Goal: Task Accomplishment & Management: Use online tool/utility

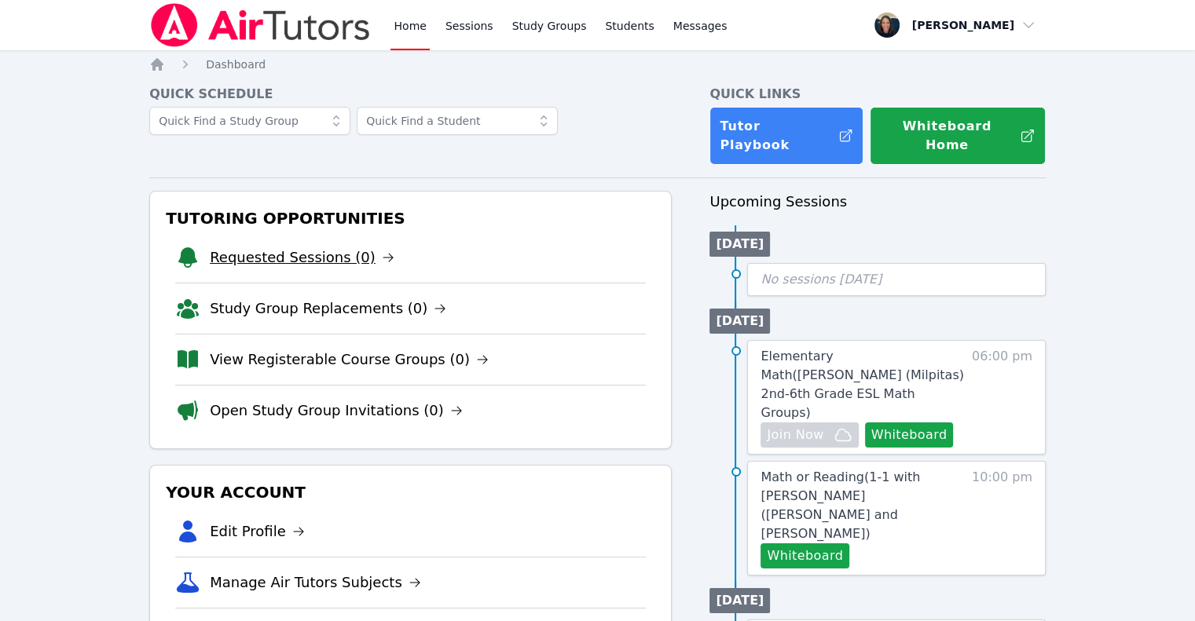
click at [325, 247] on link "Requested Sessions (0)" at bounding box center [302, 258] width 185 height 22
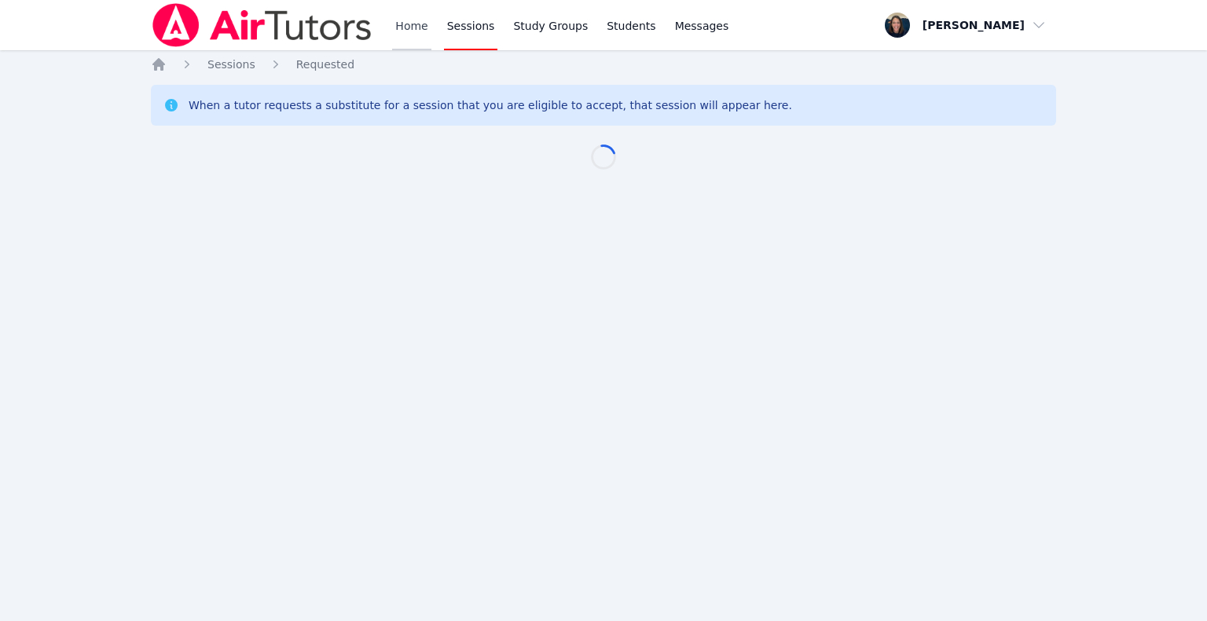
click at [411, 22] on link "Home" at bounding box center [411, 25] width 38 height 50
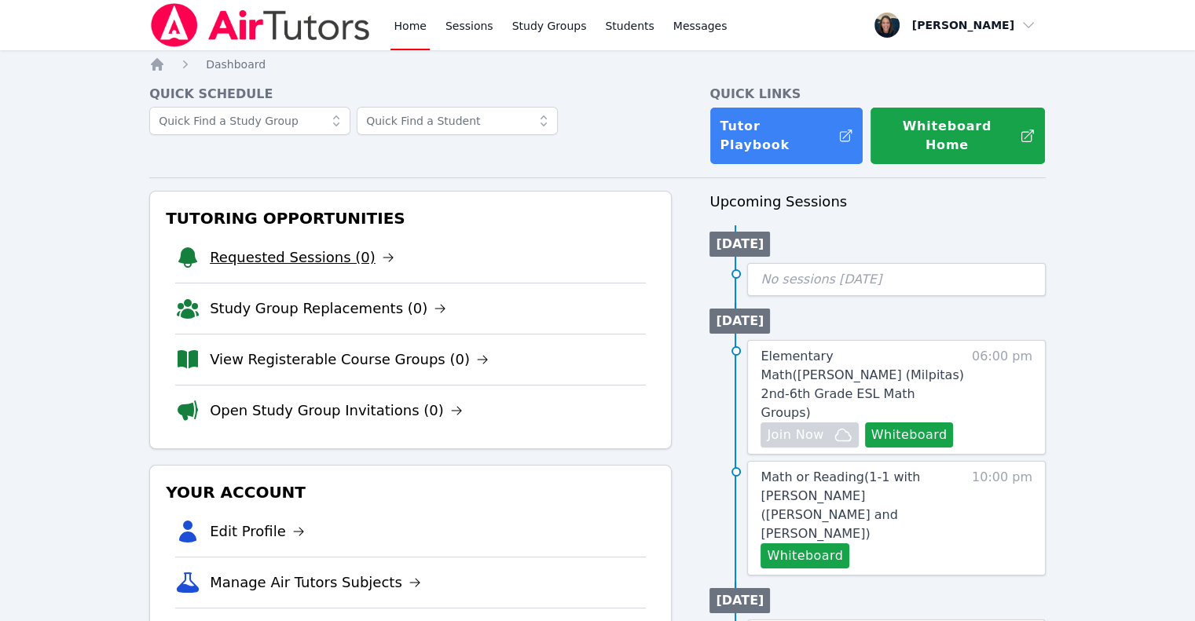
click at [247, 247] on link "Requested Sessions (0)" at bounding box center [302, 258] width 185 height 22
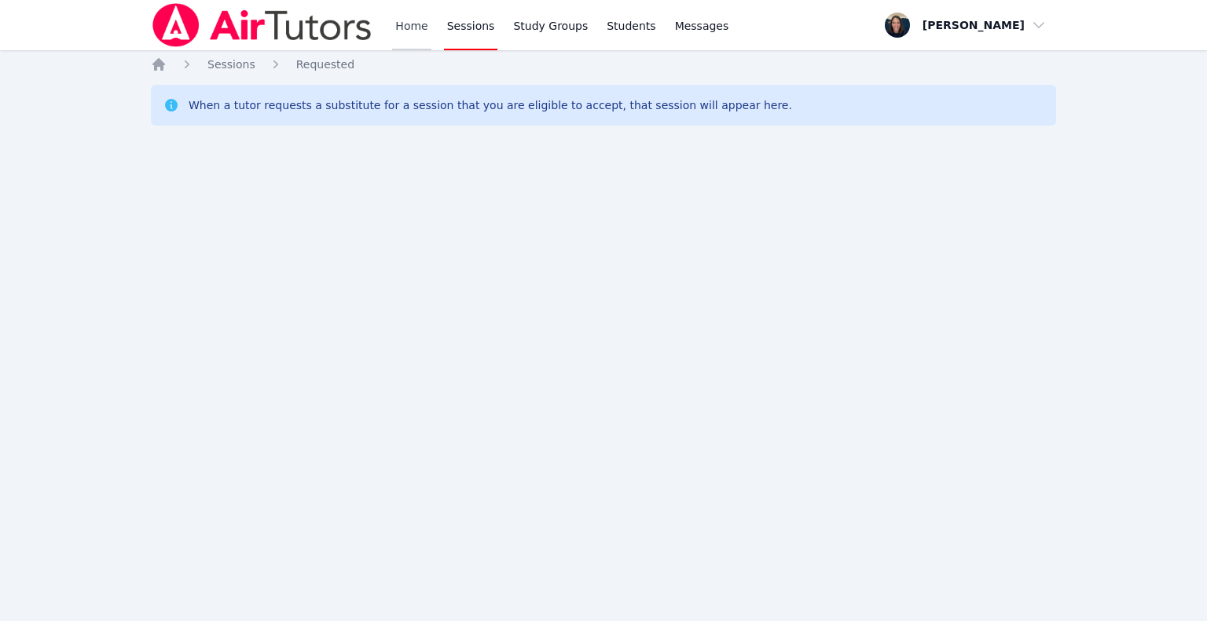
click at [423, 28] on link "Home" at bounding box center [411, 25] width 38 height 50
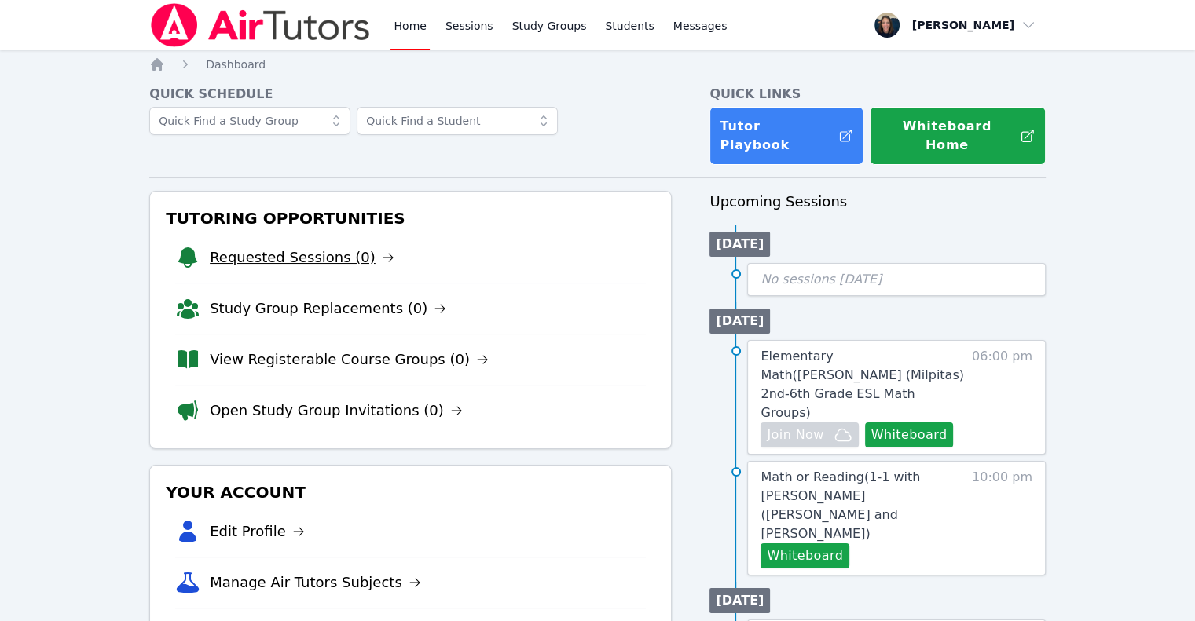
click at [299, 247] on link "Requested Sessions (0)" at bounding box center [302, 258] width 185 height 22
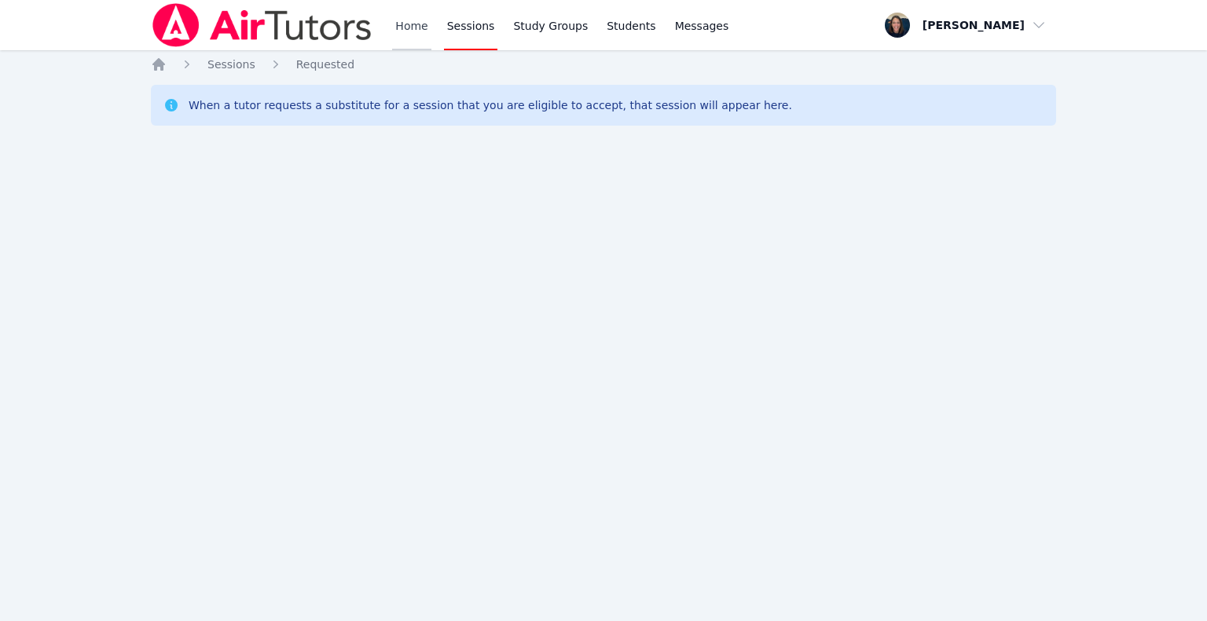
click at [415, 29] on link "Home" at bounding box center [411, 25] width 38 height 50
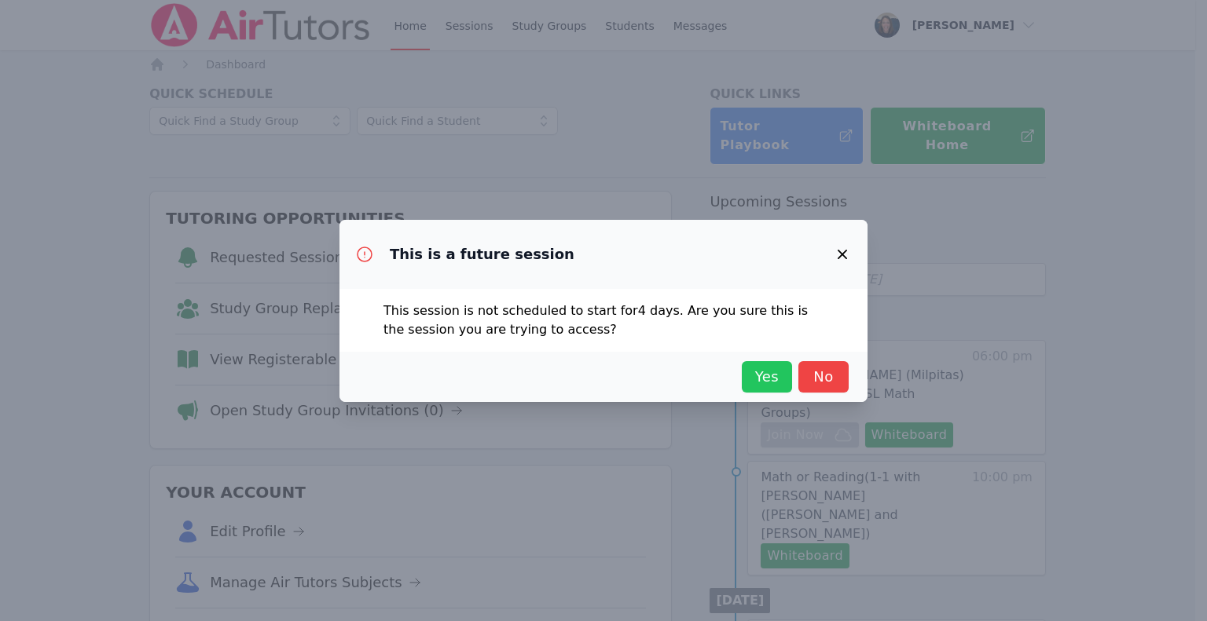
click at [757, 384] on span "Yes" at bounding box center [766, 377] width 35 height 22
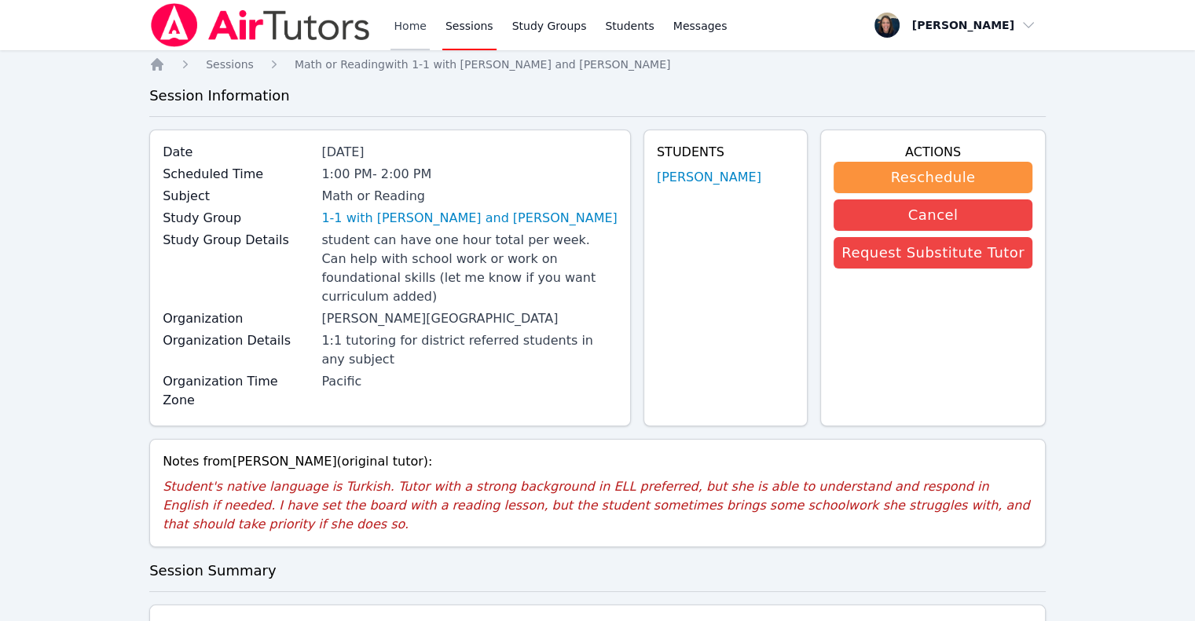
click at [403, 31] on link "Home" at bounding box center [409, 25] width 38 height 50
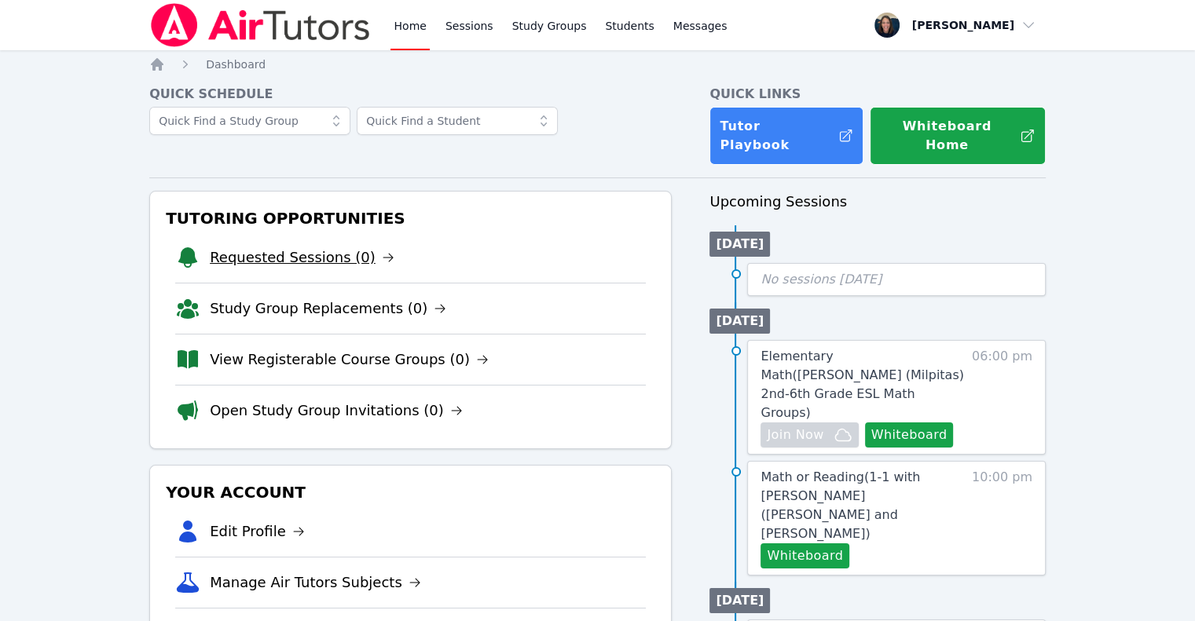
click at [323, 247] on link "Requested Sessions (0)" at bounding box center [302, 258] width 185 height 22
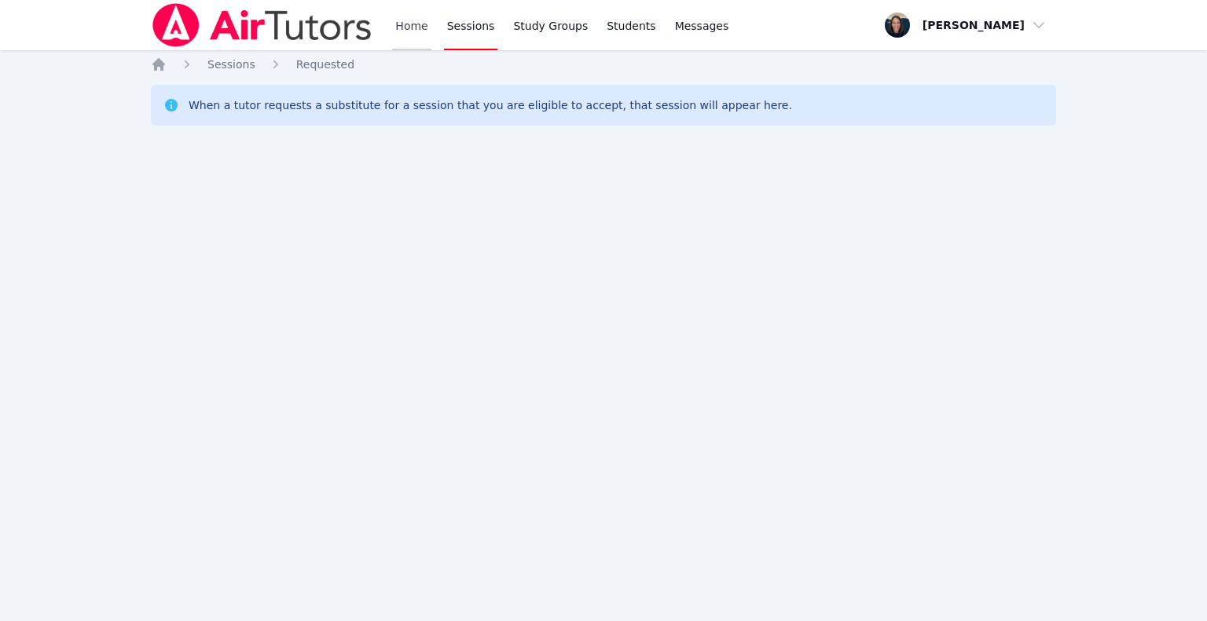
click at [407, 30] on link "Home" at bounding box center [411, 25] width 38 height 50
